Goal: Information Seeking & Learning: Compare options

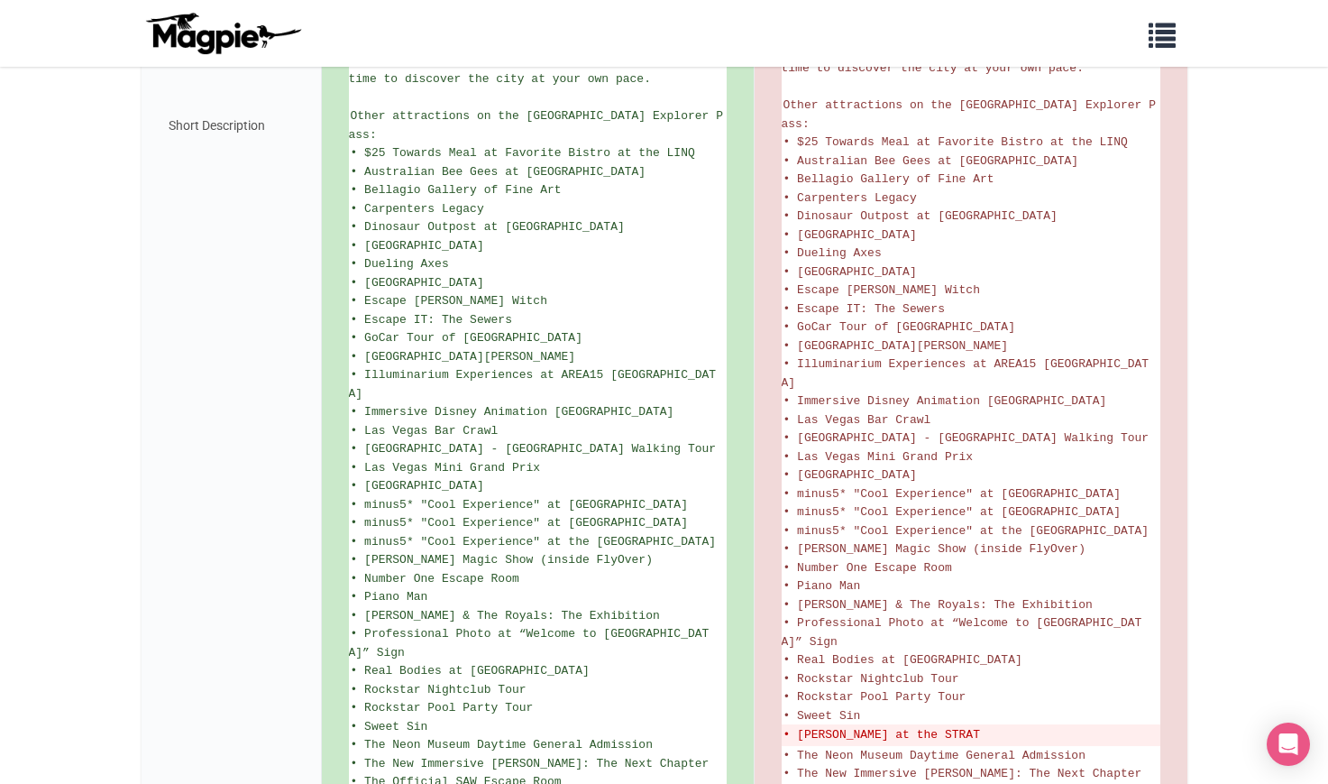
scroll to position [1153, 0]
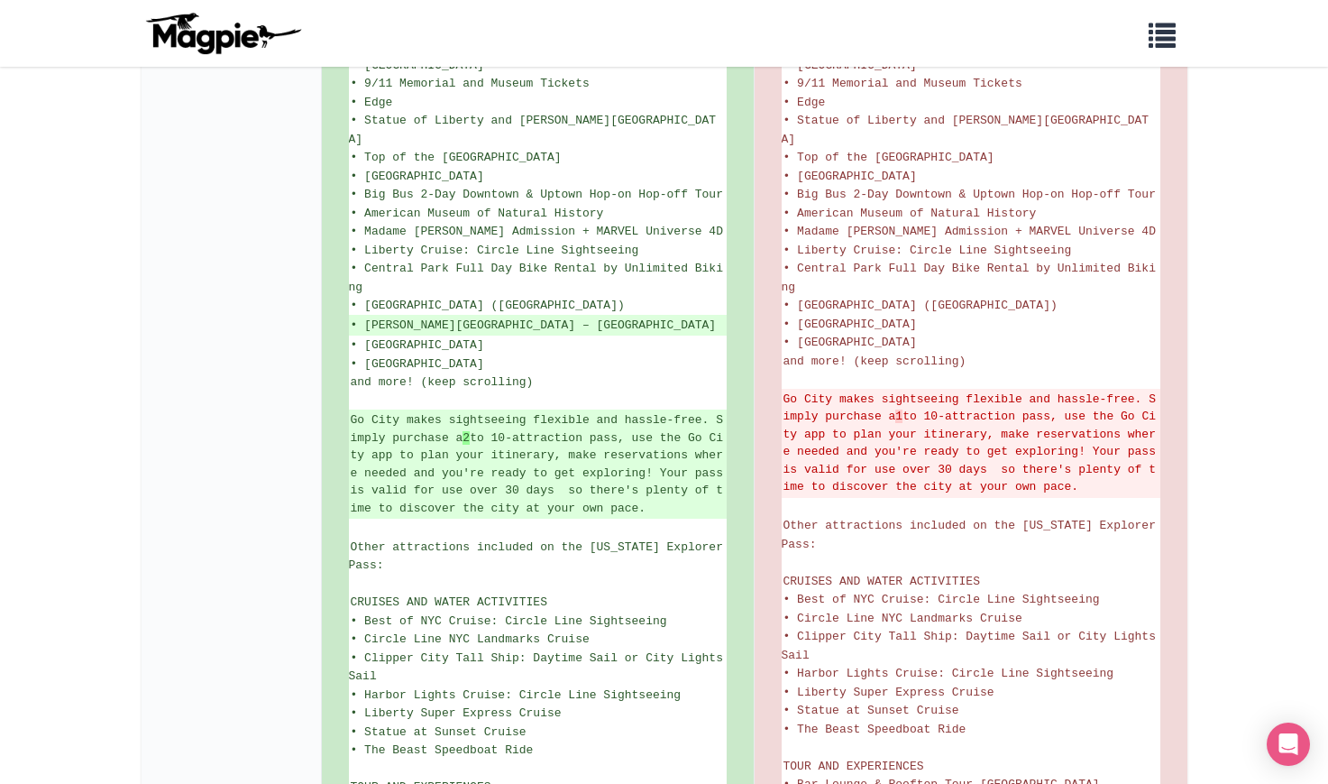
scroll to position [647, 0]
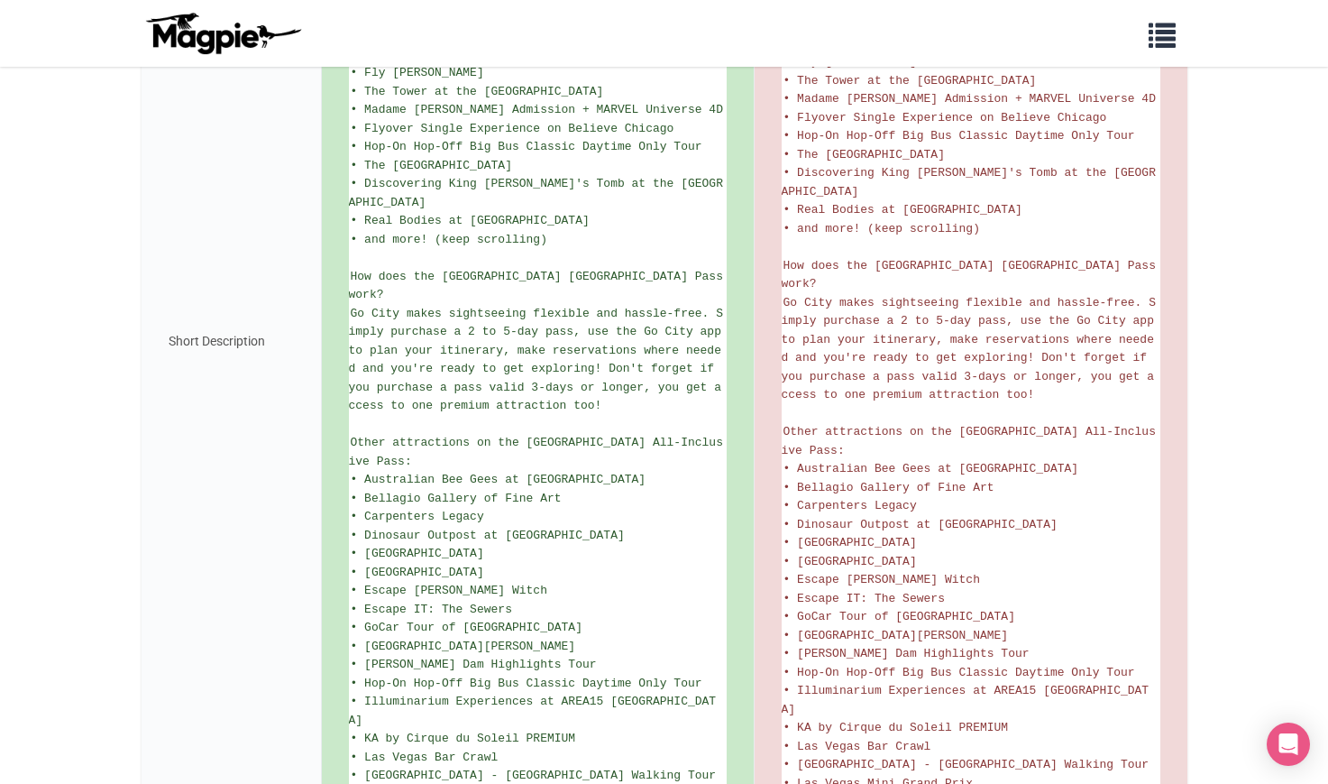
scroll to position [1298, 0]
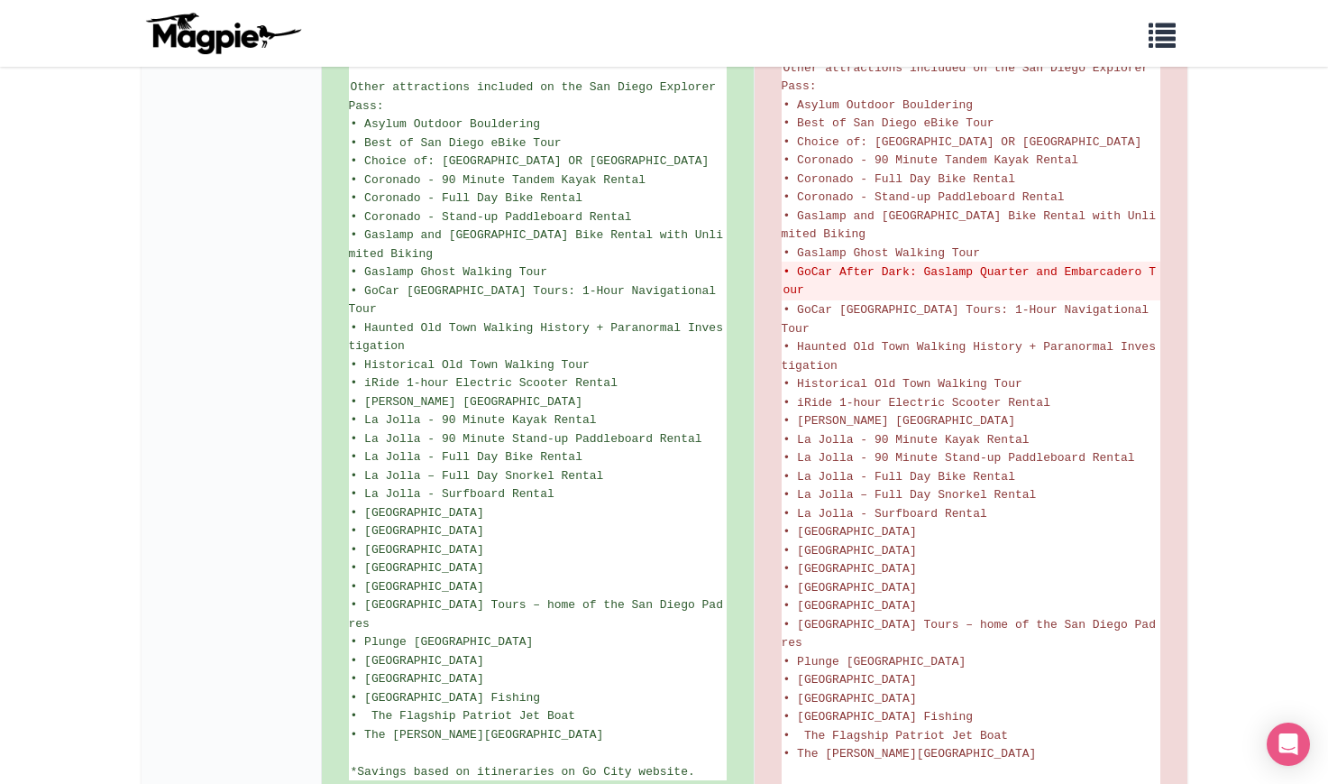
scroll to position [1207, 0]
